Goal: Use online tool/utility: Use online tool/utility

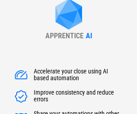
scroll to position [103, 0]
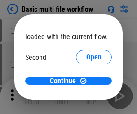
click at [86, 81] on span "Open" at bounding box center [93, 84] width 15 height 7
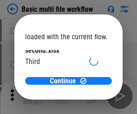
scroll to position [26, 0]
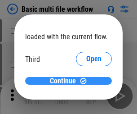
click at [65, 81] on span "Continue" at bounding box center [63, 80] width 26 height 7
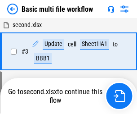
scroll to position [96, 0]
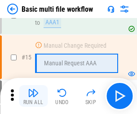
click at [33, 96] on img "button" at bounding box center [33, 92] width 11 height 11
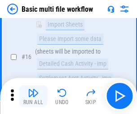
click at [33, 96] on img "button" at bounding box center [33, 92] width 11 height 11
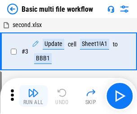
click at [33, 96] on img "button" at bounding box center [33, 92] width 11 height 11
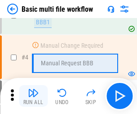
click at [33, 96] on img "button" at bounding box center [33, 92] width 11 height 11
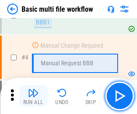
scroll to position [96, 0]
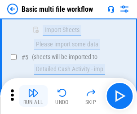
click at [33, 96] on img "button" at bounding box center [33, 92] width 11 height 11
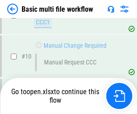
scroll to position [536, 0]
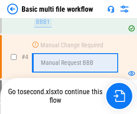
scroll to position [96, 0]
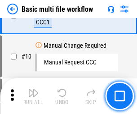
click at [33, 96] on img "button" at bounding box center [33, 92] width 11 height 11
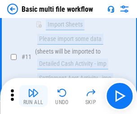
click at [33, 96] on img "button" at bounding box center [33, 92] width 11 height 11
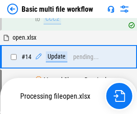
scroll to position [471, 0]
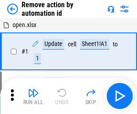
scroll to position [33, 0]
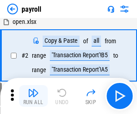
click at [33, 96] on img "button" at bounding box center [33, 92] width 11 height 11
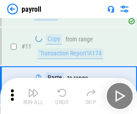
scroll to position [65, 0]
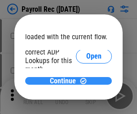
click at [65, 81] on span "Continue" at bounding box center [63, 80] width 26 height 7
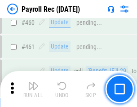
scroll to position [4800, 0]
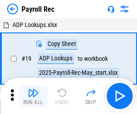
click at [33, 96] on img "button" at bounding box center [33, 92] width 11 height 11
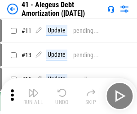
click at [33, 96] on img "button" at bounding box center [33, 92] width 11 height 11
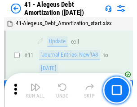
scroll to position [111, 0]
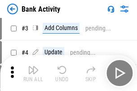
click at [33, 73] on img "button" at bounding box center [33, 70] width 11 height 11
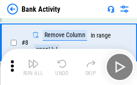
scroll to position [164, 0]
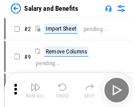
scroll to position [12, 0]
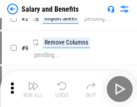
click at [33, 89] on img "button" at bounding box center [33, 86] width 11 height 11
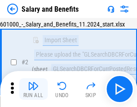
click at [33, 89] on img "button" at bounding box center [33, 86] width 11 height 11
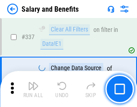
scroll to position [4217, 0]
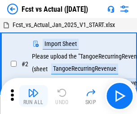
click at [33, 89] on img "button" at bounding box center [33, 92] width 11 height 11
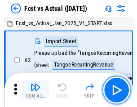
scroll to position [12, 0]
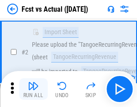
click at [33, 89] on img "button" at bounding box center [33, 86] width 11 height 11
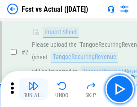
scroll to position [84, 0]
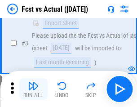
click at [33, 89] on img "button" at bounding box center [33, 86] width 11 height 11
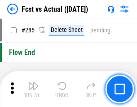
scroll to position [4262, 0]
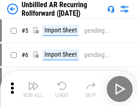
click at [33, 89] on img "button" at bounding box center [33, 86] width 11 height 11
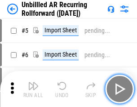
scroll to position [19, 0]
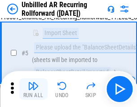
click at [33, 89] on img "button" at bounding box center [33, 86] width 11 height 11
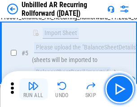
scroll to position [85, 0]
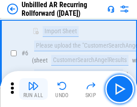
click at [33, 89] on img "button" at bounding box center [33, 86] width 11 height 11
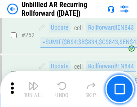
scroll to position [3059, 0]
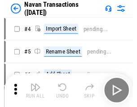
scroll to position [14, 0]
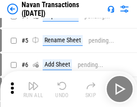
click at [33, 89] on img "button" at bounding box center [33, 86] width 11 height 11
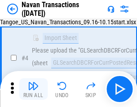
click at [33, 89] on img "button" at bounding box center [33, 86] width 11 height 11
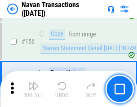
scroll to position [2920, 0]
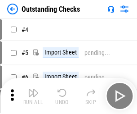
click at [33, 89] on img "button" at bounding box center [33, 92] width 11 height 11
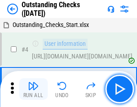
scroll to position [38, 0]
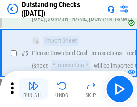
click at [33, 89] on img "button" at bounding box center [33, 86] width 11 height 11
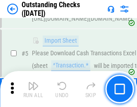
scroll to position [94, 0]
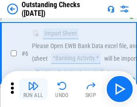
click at [33, 89] on img "button" at bounding box center [33, 86] width 11 height 11
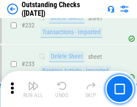
scroll to position [2735, 0]
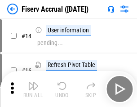
click at [33, 89] on img "button" at bounding box center [33, 86] width 11 height 11
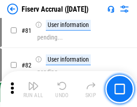
scroll to position [1183, 0]
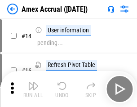
click at [33, 89] on img "button" at bounding box center [33, 86] width 11 height 11
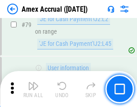
scroll to position [1169, 0]
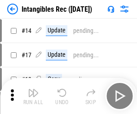
click at [33, 96] on img "button" at bounding box center [33, 92] width 11 height 11
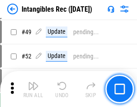
scroll to position [351, 0]
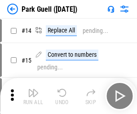
click at [33, 89] on img "button" at bounding box center [33, 92] width 11 height 11
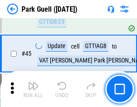
scroll to position [1126, 0]
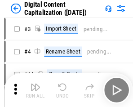
scroll to position [19, 0]
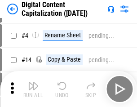
click at [33, 89] on img "button" at bounding box center [33, 86] width 11 height 11
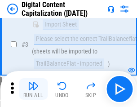
click at [33, 89] on img "button" at bounding box center [33, 86] width 11 height 11
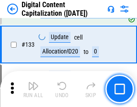
scroll to position [948, 0]
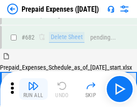
click at [33, 89] on img "button" at bounding box center [33, 86] width 11 height 11
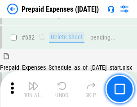
scroll to position [2423, 0]
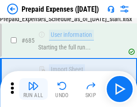
click at [33, 89] on img "button" at bounding box center [33, 86] width 11 height 11
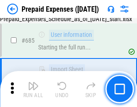
scroll to position [2476, 0]
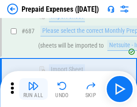
click at [33, 89] on img "button" at bounding box center [33, 86] width 11 height 11
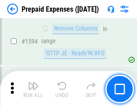
scroll to position [8769, 0]
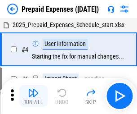
click at [33, 96] on img "button" at bounding box center [33, 92] width 11 height 11
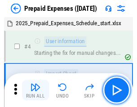
scroll to position [40, 0]
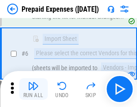
click at [33, 89] on img "button" at bounding box center [33, 86] width 11 height 11
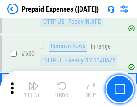
scroll to position [3136, 0]
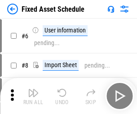
click at [33, 96] on img "button" at bounding box center [33, 92] width 11 height 11
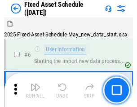
scroll to position [49, 0]
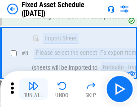
click at [33, 89] on img "button" at bounding box center [33, 86] width 11 height 11
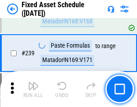
scroll to position [2790, 0]
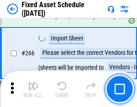
click at [33, 89] on img "button" at bounding box center [33, 86] width 11 height 11
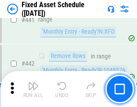
scroll to position [4026, 0]
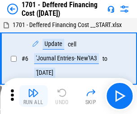
click at [33, 96] on img "button" at bounding box center [33, 92] width 11 height 11
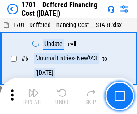
scroll to position [108, 0]
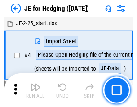
scroll to position [1, 0]
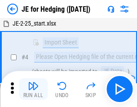
click at [33, 89] on img "button" at bounding box center [33, 86] width 11 height 11
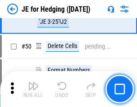
scroll to position [583, 0]
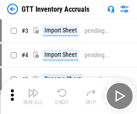
click at [33, 89] on img "button" at bounding box center [33, 92] width 11 height 11
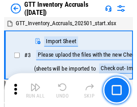
scroll to position [1, 0]
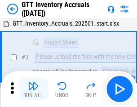
click at [33, 89] on img "button" at bounding box center [33, 86] width 11 height 11
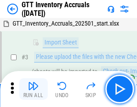
scroll to position [58, 0]
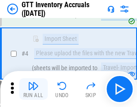
click at [33, 89] on img "button" at bounding box center [33, 86] width 11 height 11
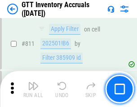
scroll to position [6836, 0]
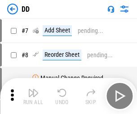
click at [33, 96] on img "button" at bounding box center [33, 92] width 11 height 11
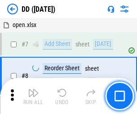
scroll to position [87, 0]
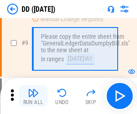
click at [33, 96] on img "button" at bounding box center [33, 92] width 11 height 11
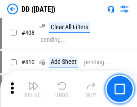
scroll to position [4030, 0]
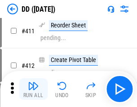
click at [33, 89] on img "button" at bounding box center [33, 86] width 11 height 11
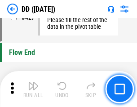
scroll to position [4311, 0]
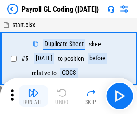
click at [33, 96] on img "button" at bounding box center [33, 92] width 11 height 11
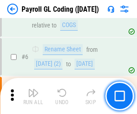
scroll to position [108, 0]
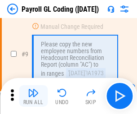
click at [33, 96] on img "button" at bounding box center [33, 92] width 11 height 11
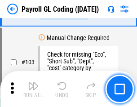
scroll to position [2113, 0]
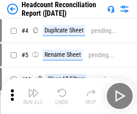
click at [33, 96] on img "button" at bounding box center [33, 92] width 11 height 11
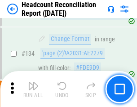
scroll to position [1083, 0]
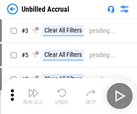
click at [33, 96] on img "button" at bounding box center [33, 92] width 11 height 11
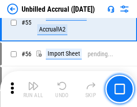
scroll to position [940, 0]
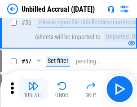
click at [33, 89] on img "button" at bounding box center [33, 86] width 11 height 11
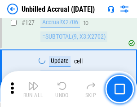
scroll to position [2683, 0]
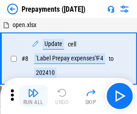
click at [33, 96] on img "button" at bounding box center [33, 92] width 11 height 11
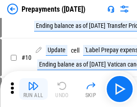
scroll to position [56, 0]
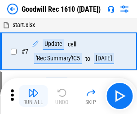
click at [33, 96] on img "button" at bounding box center [33, 92] width 11 height 11
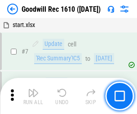
scroll to position [154, 0]
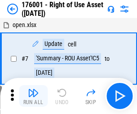
click at [33, 96] on img "button" at bounding box center [33, 92] width 11 height 11
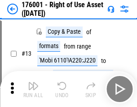
scroll to position [58, 0]
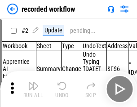
click at [33, 89] on img "button" at bounding box center [33, 86] width 11 height 11
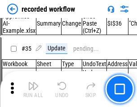
scroll to position [2815, 0]
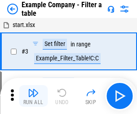
click at [33, 96] on img "button" at bounding box center [33, 92] width 11 height 11
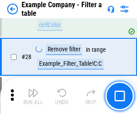
scroll to position [824, 0]
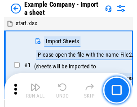
scroll to position [14, 0]
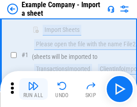
click at [33, 89] on img "button" at bounding box center [33, 86] width 11 height 11
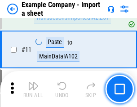
scroll to position [199, 0]
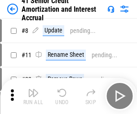
click at [33, 89] on img "button" at bounding box center [33, 92] width 11 height 11
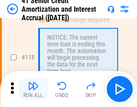
click at [33, 89] on img "button" at bounding box center [33, 86] width 11 height 11
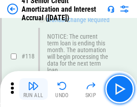
scroll to position [850, 0]
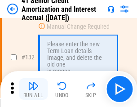
click at [33, 89] on img "button" at bounding box center [33, 86] width 11 height 11
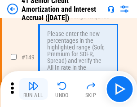
click at [33, 89] on img "button" at bounding box center [33, 86] width 11 height 11
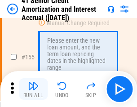
click at [33, 89] on img "button" at bounding box center [33, 86] width 11 height 11
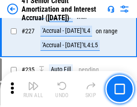
scroll to position [2017, 0]
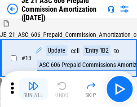
click at [33, 89] on img "button" at bounding box center [33, 86] width 11 height 11
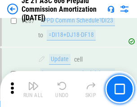
scroll to position [1657, 0]
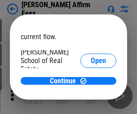
click at [91, 104] on span "Open" at bounding box center [98, 107] width 15 height 7
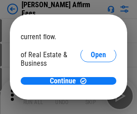
click at [91, 94] on span "Open" at bounding box center [98, 97] width 15 height 7
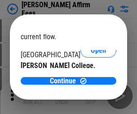
click at [91, 84] on span "Open" at bounding box center [98, 87] width 15 height 7
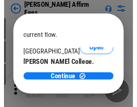
scroll to position [141, 0]
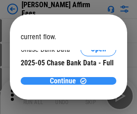
click at [65, 81] on span "Continue" at bounding box center [63, 80] width 26 height 7
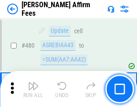
scroll to position [2449, 0]
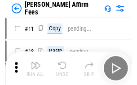
scroll to position [9, 0]
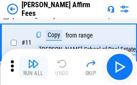
click at [33, 67] on img "button" at bounding box center [33, 63] width 11 height 11
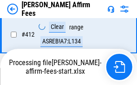
scroll to position [1801, 0]
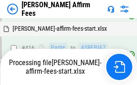
scroll to position [2376, 0]
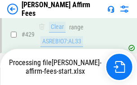
scroll to position [2362, 0]
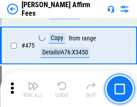
scroll to position [2351, 0]
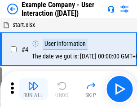
click at [33, 89] on img "button" at bounding box center [33, 86] width 11 height 11
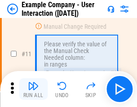
click at [33, 89] on img "button" at bounding box center [33, 86] width 11 height 11
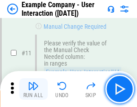
scroll to position [195, 0]
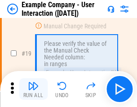
click at [33, 89] on img "button" at bounding box center [33, 86] width 11 height 11
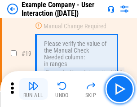
click at [33, 89] on img "button" at bounding box center [33, 86] width 11 height 11
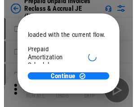
scroll to position [54, 0]
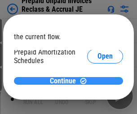
click at [65, 81] on span "Continue" at bounding box center [63, 80] width 26 height 7
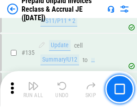
scroll to position [1167, 0]
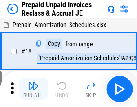
click at [33, 89] on img "button" at bounding box center [33, 86] width 11 height 11
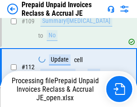
scroll to position [735, 0]
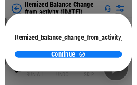
scroll to position [66, 0]
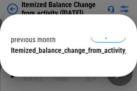
click at [65, 65] on span "Continue" at bounding box center [63, 68] width 26 height 7
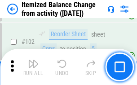
scroll to position [1506, 0]
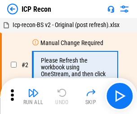
scroll to position [4, 0]
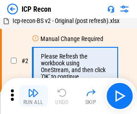
click at [33, 96] on img "button" at bounding box center [33, 92] width 11 height 11
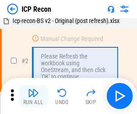
click at [33, 96] on img "button" at bounding box center [33, 92] width 11 height 11
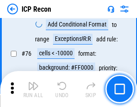
scroll to position [809, 0]
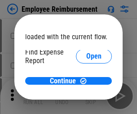
click at [86, 104] on span "Open" at bounding box center [93, 107] width 15 height 7
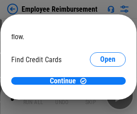
scroll to position [53, 0]
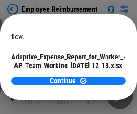
click at [100, 76] on span "Open" at bounding box center [107, 79] width 15 height 7
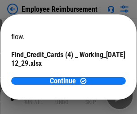
scroll to position [94, 0]
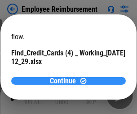
click at [65, 81] on span "Continue" at bounding box center [63, 80] width 26 height 7
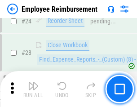
scroll to position [421, 0]
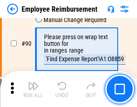
click at [33, 89] on img "button" at bounding box center [33, 86] width 11 height 11
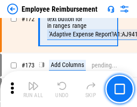
click at [33, 89] on img "button" at bounding box center [33, 86] width 11 height 11
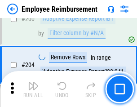
scroll to position [2279, 0]
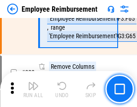
click at [33, 89] on img "button" at bounding box center [33, 86] width 11 height 11
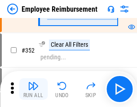
click at [33, 89] on img "button" at bounding box center [33, 86] width 11 height 11
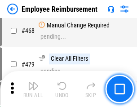
scroll to position [5506, 0]
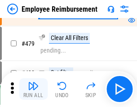
click at [33, 89] on img "button" at bounding box center [33, 86] width 11 height 11
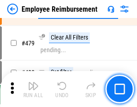
click at [33, 89] on img "button" at bounding box center [33, 86] width 11 height 11
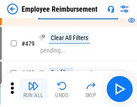
click at [33, 89] on img "button" at bounding box center [33, 86] width 11 height 11
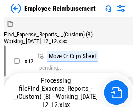
scroll to position [183, 0]
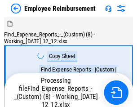
scroll to position [31, 0]
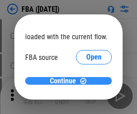
click at [65, 81] on span "Continue" at bounding box center [63, 80] width 26 height 7
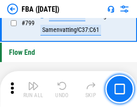
scroll to position [8062, 0]
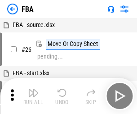
scroll to position [9, 0]
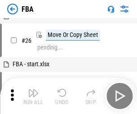
click at [33, 96] on img "button" at bounding box center [33, 92] width 11 height 11
